Goal: Task Accomplishment & Management: Use online tool/utility

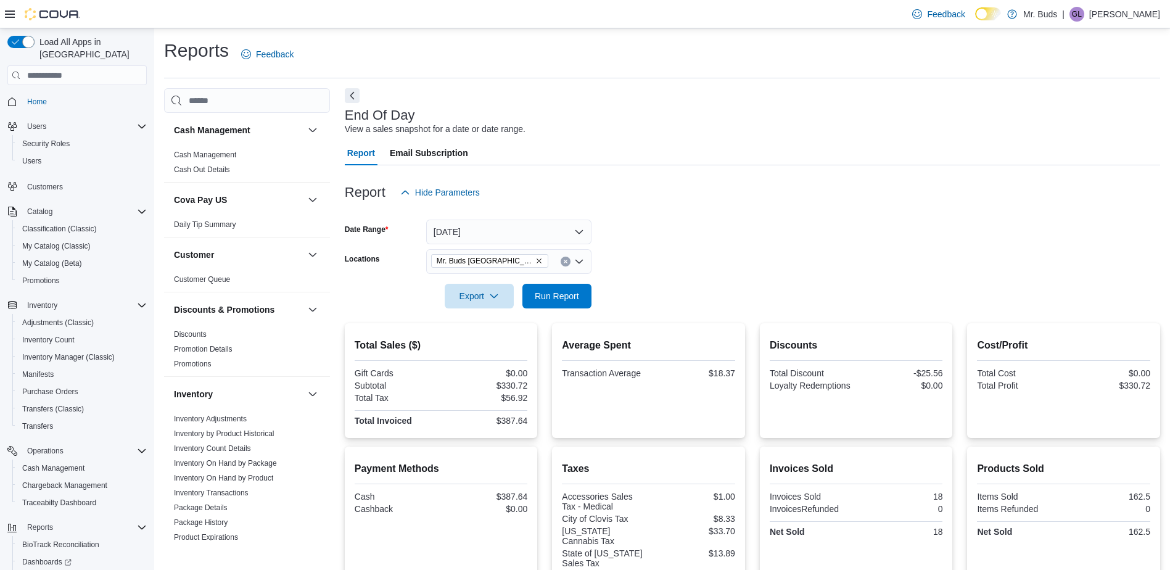
scroll to position [688, 0]
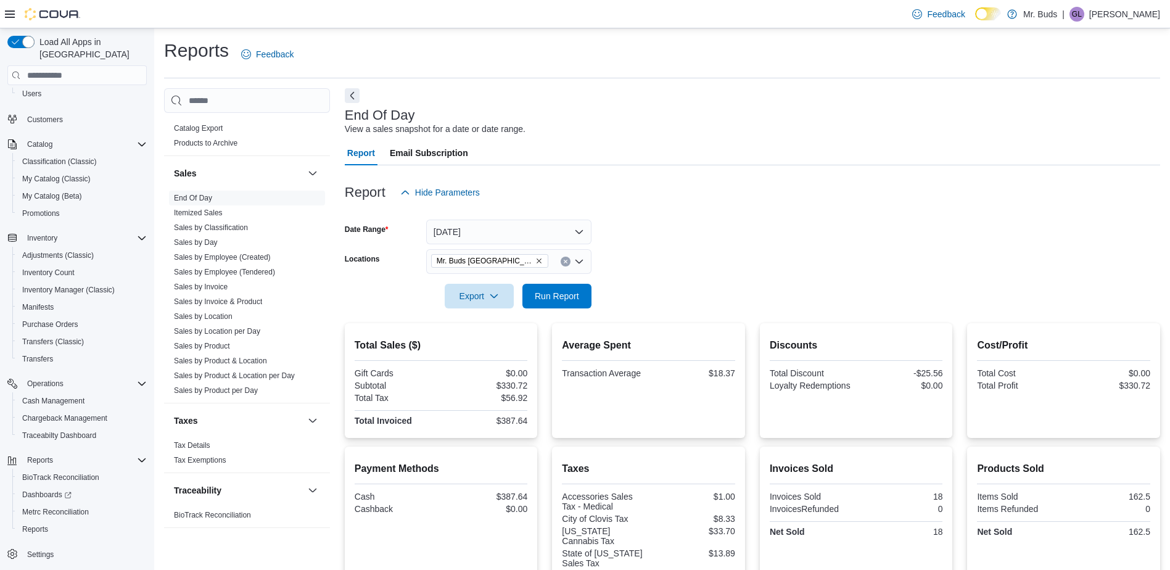
click at [537, 261] on icon "Remove Mr. Buds Prince Street from selection in this group" at bounding box center [539, 261] width 5 height 5
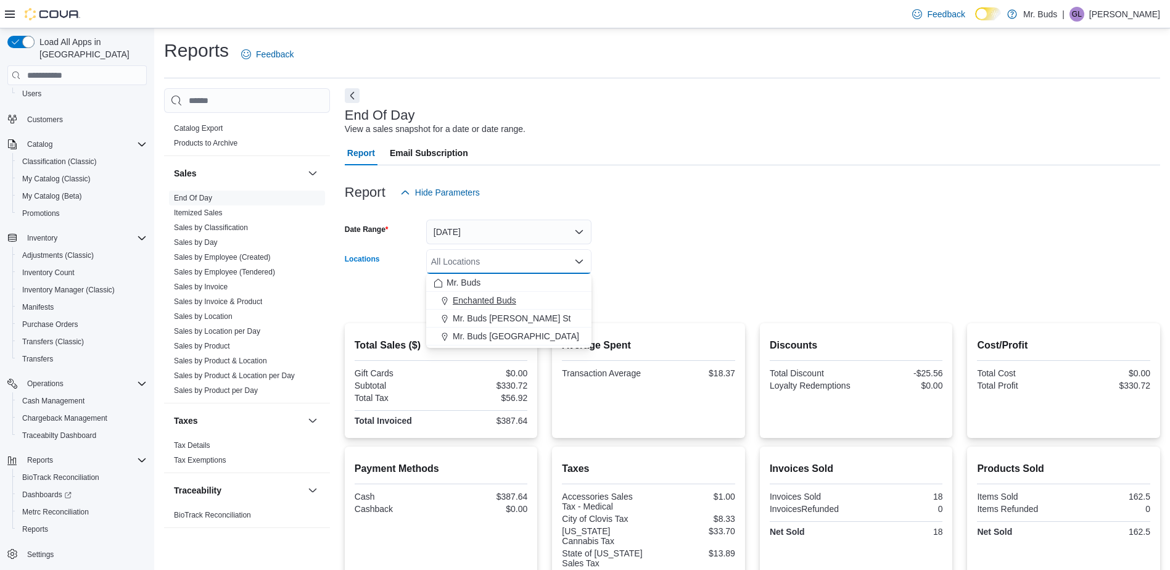
click at [494, 299] on span "Enchanted Buds" at bounding box center [485, 300] width 64 height 12
click at [669, 256] on form "Date Range [DATE] Locations Enchanted Buds Combo box. Selected. Enchanted Buds.…" at bounding box center [753, 257] width 816 height 104
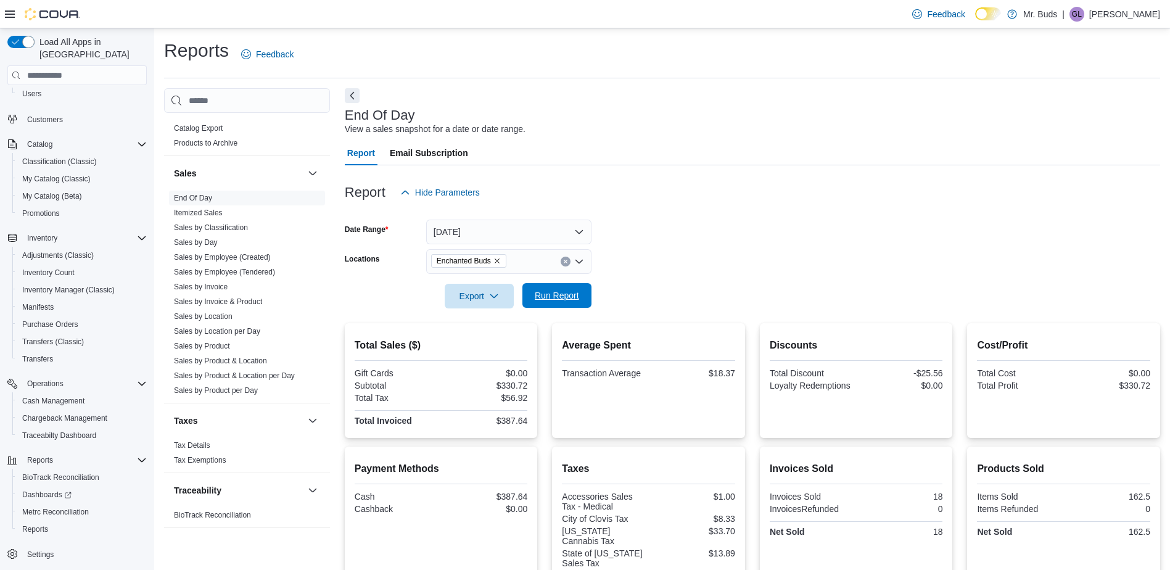
click at [565, 296] on span "Run Report" at bounding box center [557, 295] width 44 height 12
click at [496, 260] on icon "Remove Enchanted Buds from selection in this group" at bounding box center [497, 260] width 7 height 7
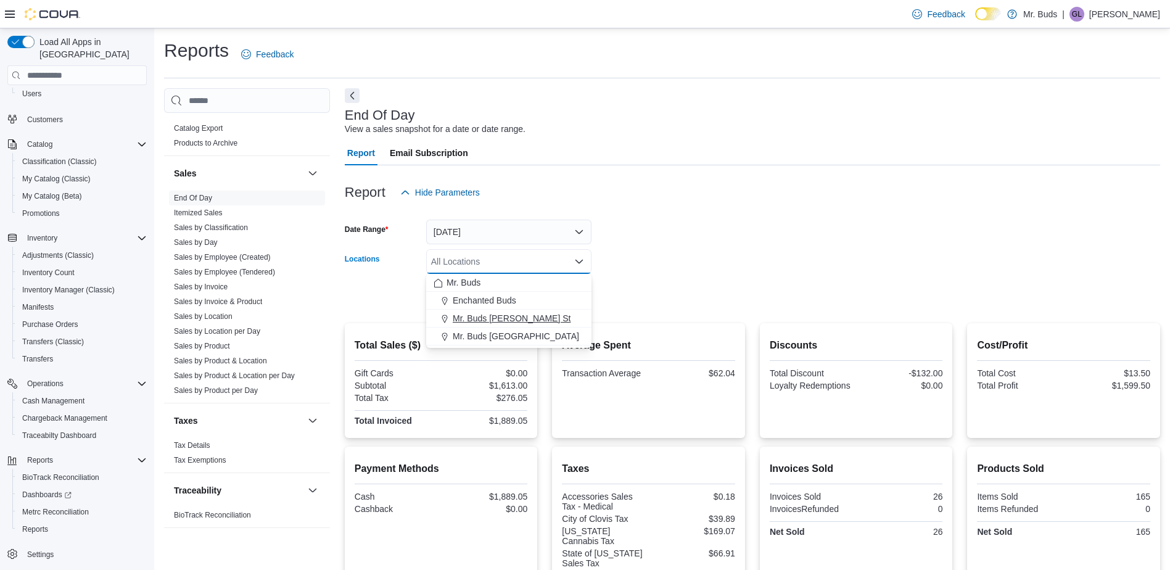
click at [486, 315] on span "Mr. Buds [PERSON_NAME] St" at bounding box center [512, 318] width 118 height 12
click at [620, 287] on form "Date Range [DATE] Locations Mr. Buds [PERSON_NAME] [GEOGRAPHIC_DATA] box. Selec…" at bounding box center [753, 257] width 816 height 104
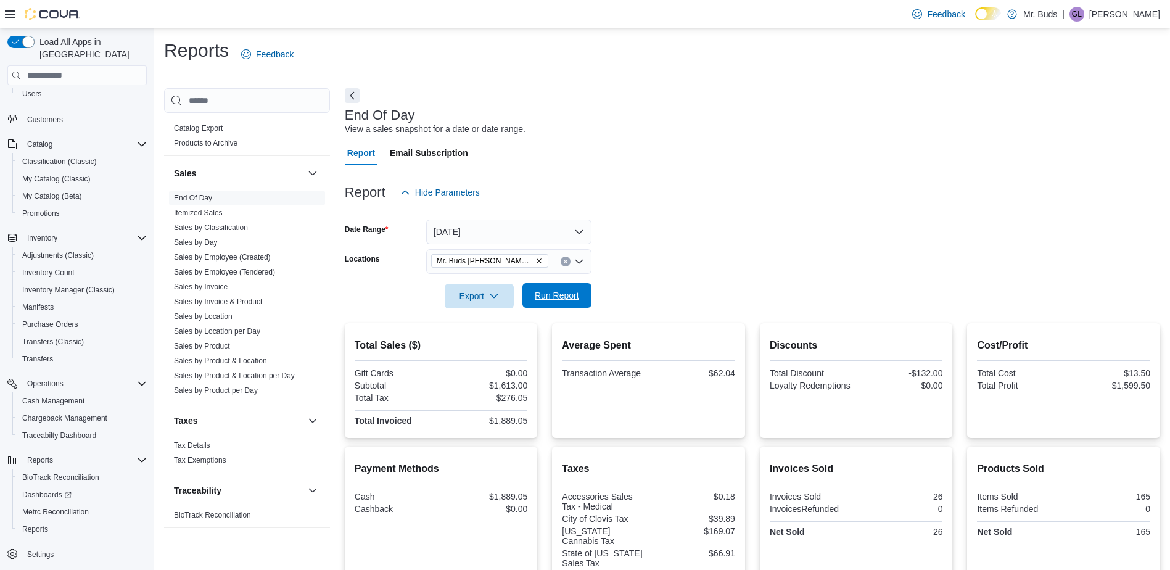
click at [569, 296] on span "Run Report" at bounding box center [557, 295] width 44 height 12
click at [536, 262] on icon "Remove Mr. Buds Norris St from selection in this group" at bounding box center [539, 260] width 7 height 7
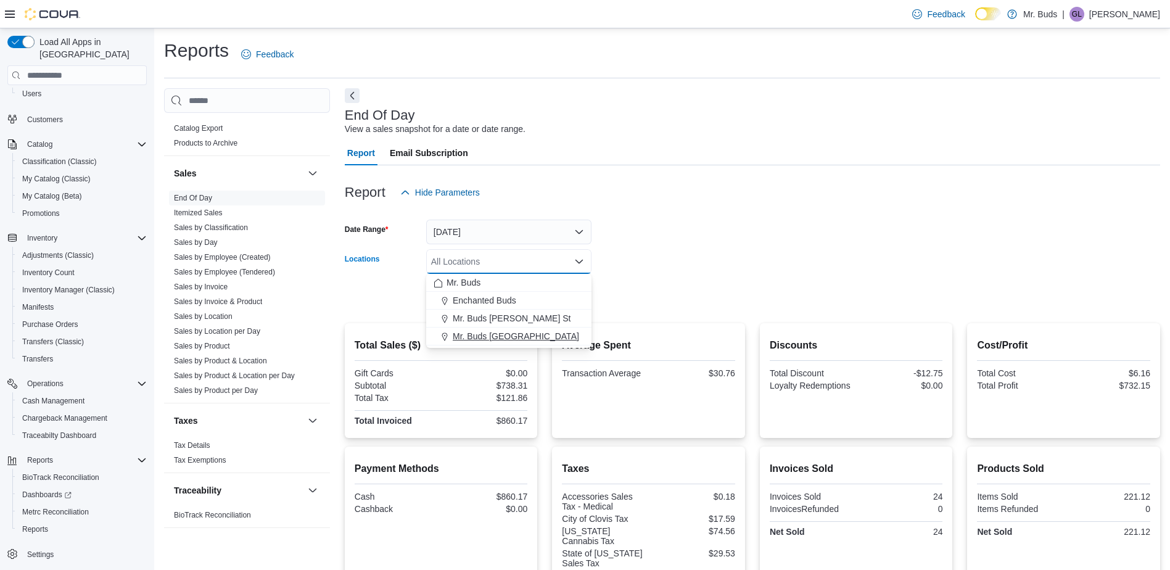
click at [479, 333] on span "Mr. Buds [GEOGRAPHIC_DATA]" at bounding box center [516, 336] width 126 height 12
click at [652, 260] on form "Date Range [DATE] Locations Mr. Buds [GEOGRAPHIC_DATA] Combo box. Selected. Mr.…" at bounding box center [753, 257] width 816 height 104
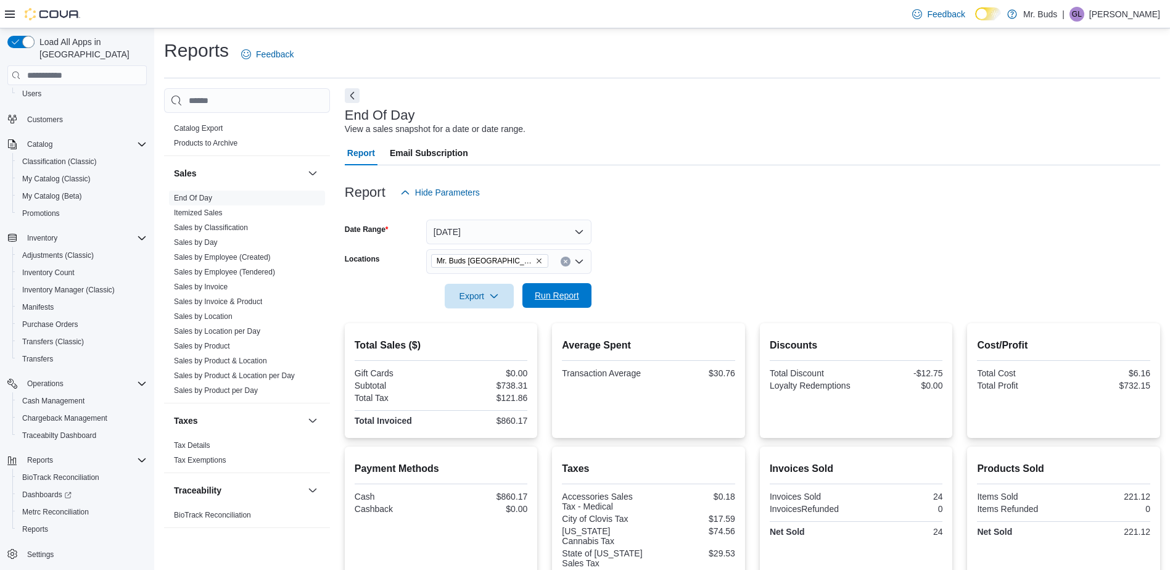
click at [557, 302] on span "Run Report" at bounding box center [557, 295] width 44 height 12
click at [536, 259] on icon "Remove Mr. Buds Prince Street from selection in this group" at bounding box center [539, 260] width 7 height 7
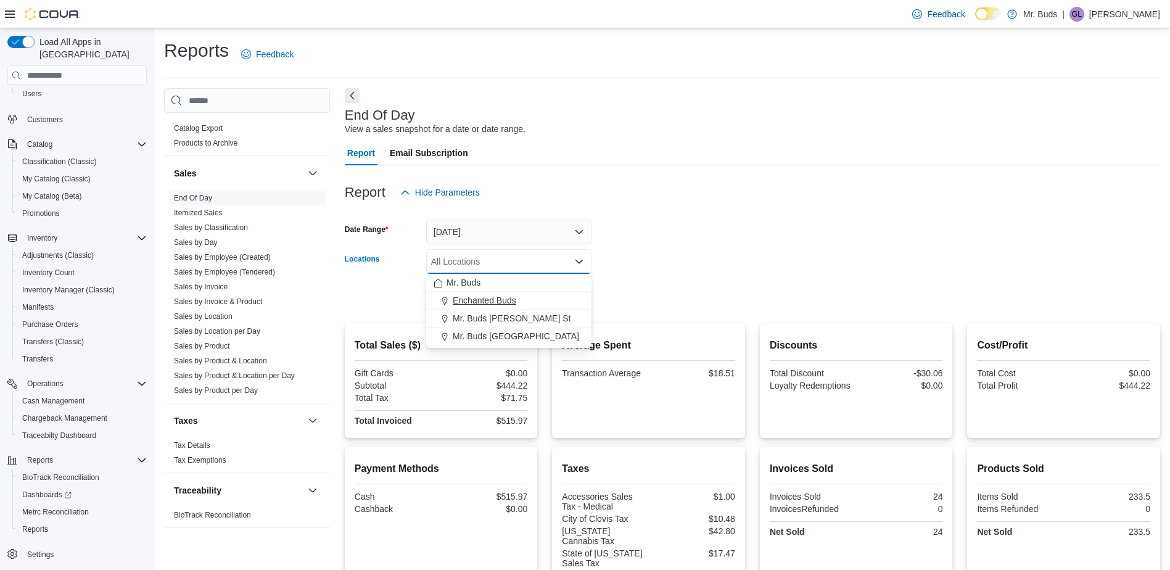
click at [494, 301] on span "Enchanted Buds" at bounding box center [485, 300] width 64 height 12
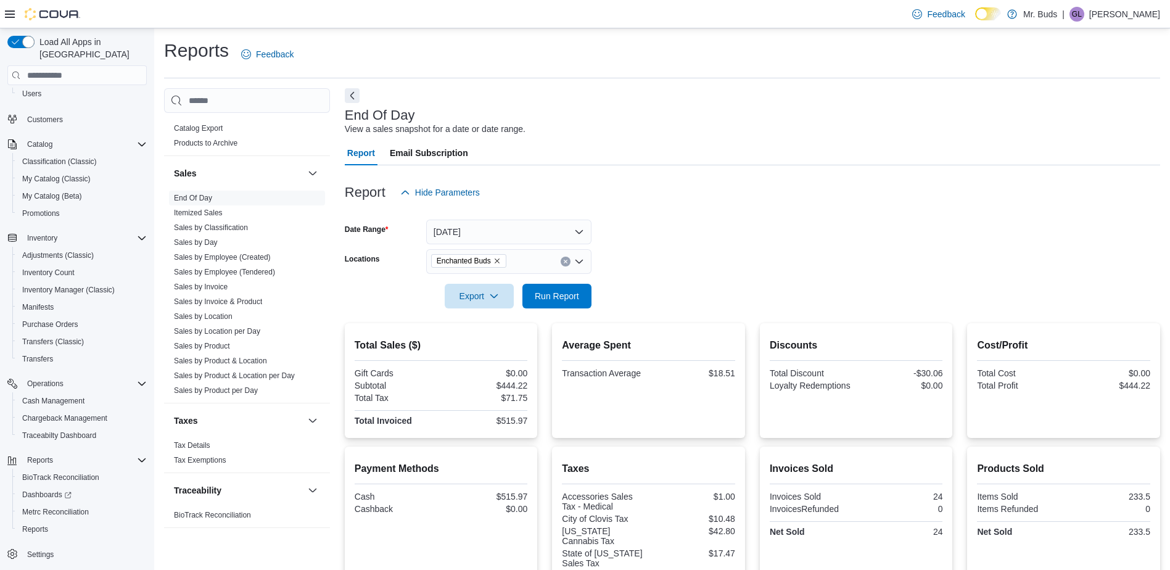
click at [632, 281] on div at bounding box center [753, 279] width 816 height 10
click at [559, 298] on span "Run Report" at bounding box center [557, 295] width 44 height 12
click at [496, 260] on icon "Remove Enchanted Buds from selection in this group" at bounding box center [497, 260] width 7 height 7
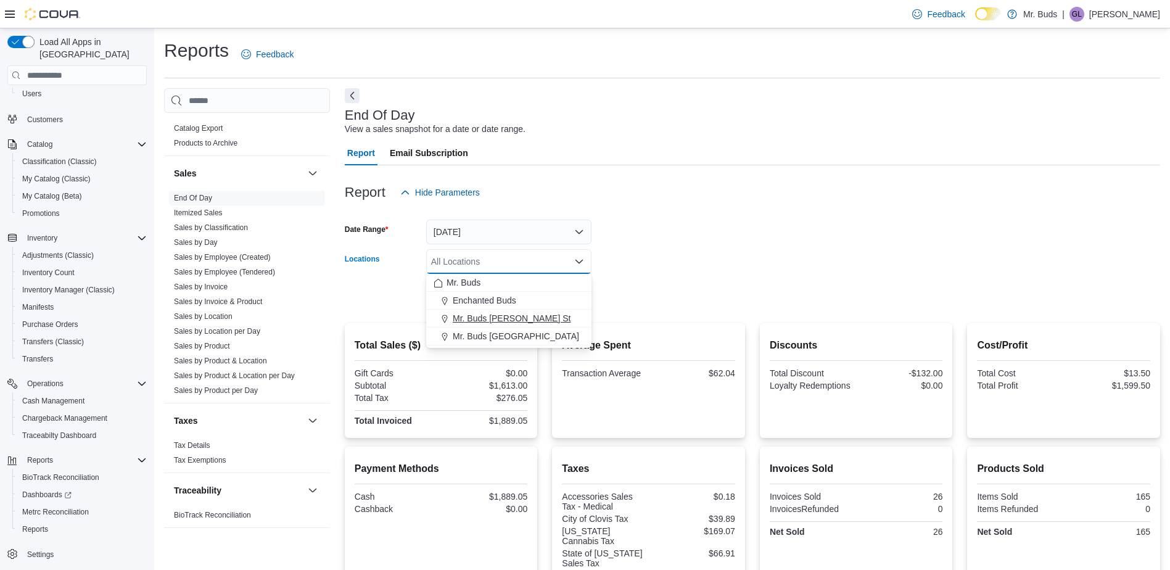
click at [497, 317] on span "Mr. Buds [PERSON_NAME] St" at bounding box center [512, 318] width 118 height 12
click at [747, 272] on form "Date Range [DATE] Locations Mr. Buds [PERSON_NAME] [GEOGRAPHIC_DATA] box. Selec…" at bounding box center [753, 257] width 816 height 104
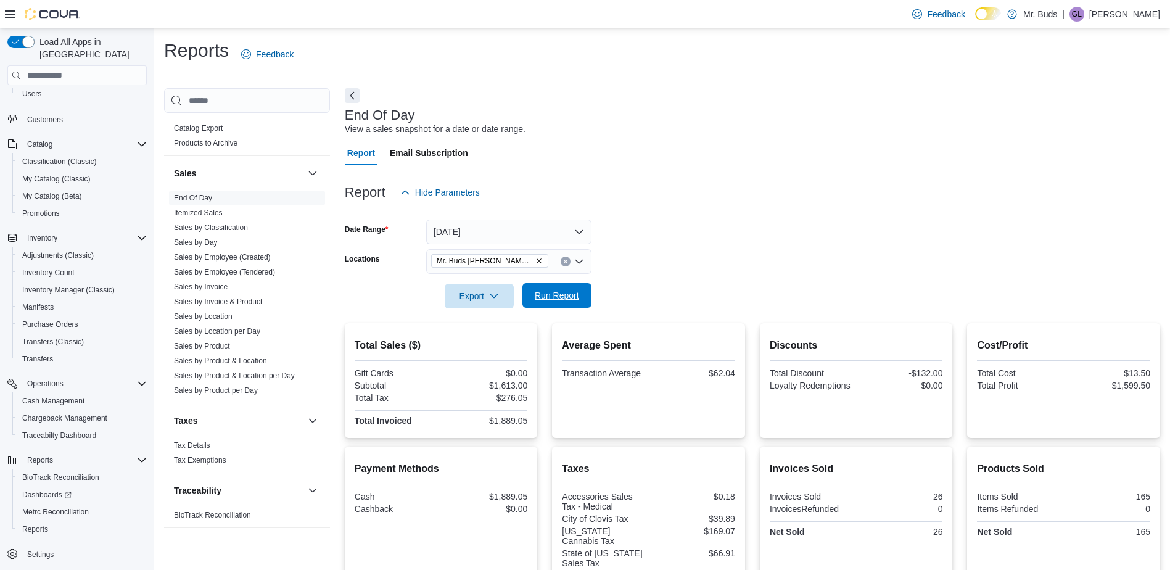
click at [568, 295] on span "Run Report" at bounding box center [557, 295] width 44 height 12
click at [565, 264] on icon "Clear input" at bounding box center [565, 261] width 5 height 5
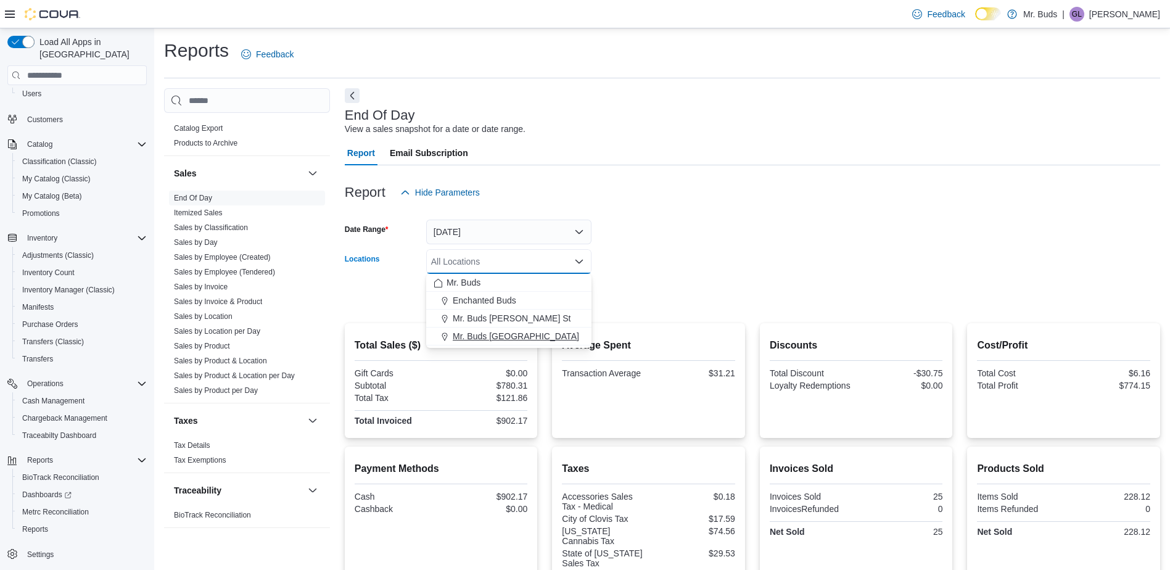
click at [489, 339] on span "Mr. Buds [GEOGRAPHIC_DATA]" at bounding box center [516, 336] width 126 height 12
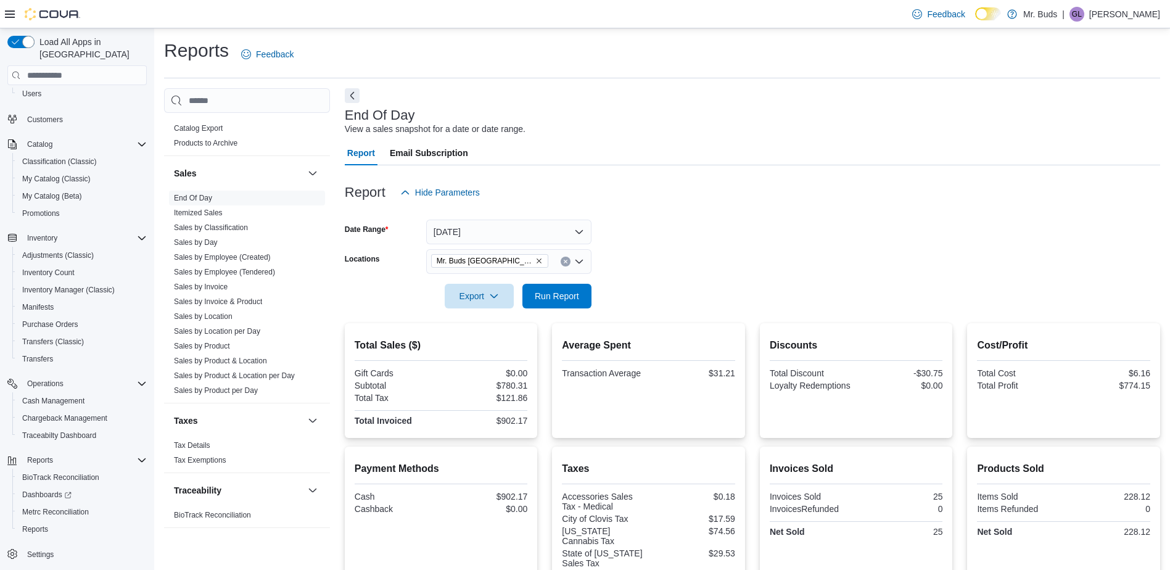
click at [645, 299] on form "Date Range [DATE] Locations Mr. Buds [GEOGRAPHIC_DATA] Export Run Report" at bounding box center [753, 257] width 816 height 104
click at [566, 299] on span "Run Report" at bounding box center [557, 295] width 44 height 12
